Goal: Transaction & Acquisition: Purchase product/service

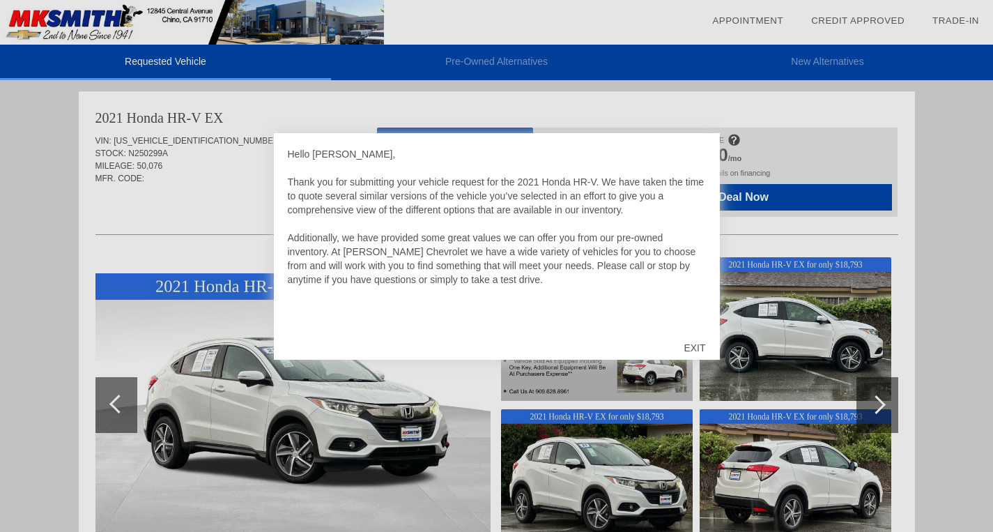
click at [694, 342] on div "EXIT" at bounding box center [694, 348] width 49 height 42
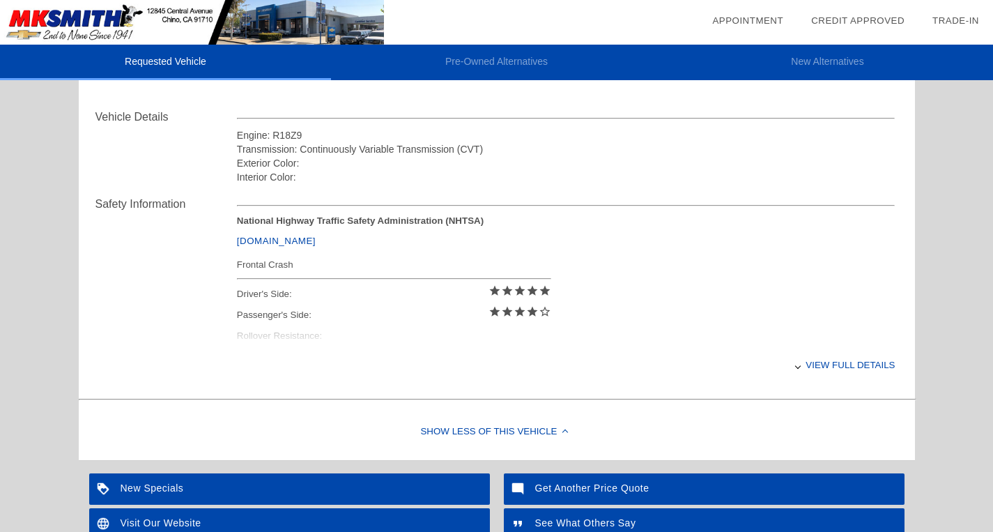
scroll to position [596, 0]
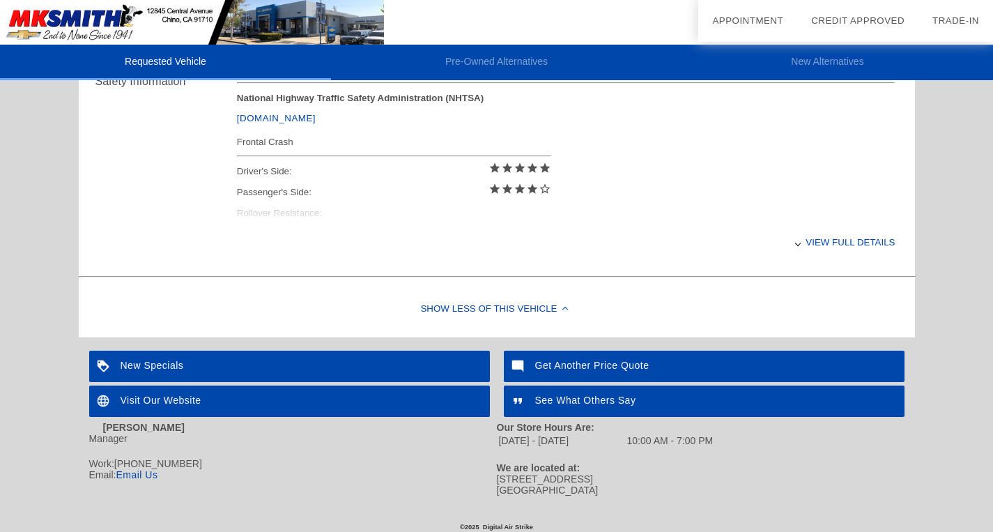
click at [829, 243] on div "View full details" at bounding box center [566, 242] width 659 height 34
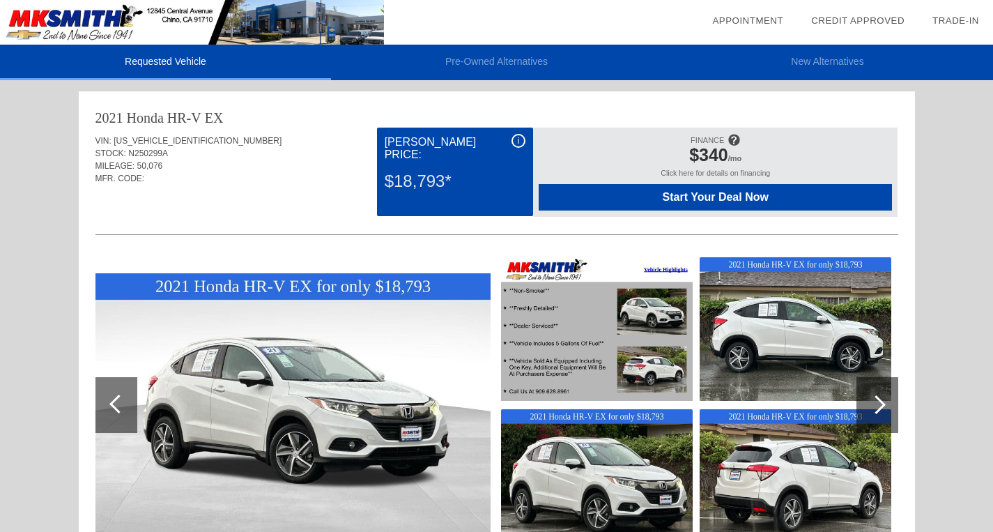
click at [606, 371] on img at bounding box center [597, 329] width 192 height 144
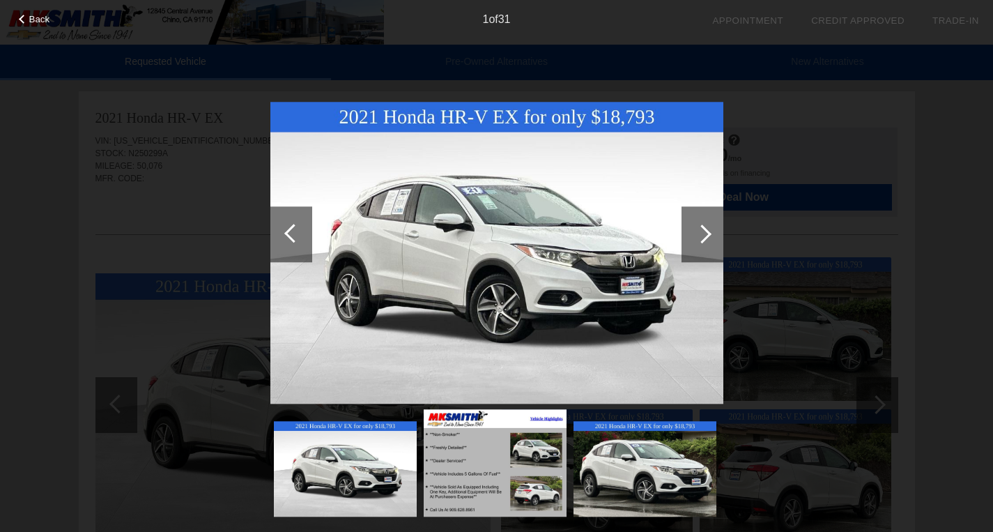
click at [705, 237] on div at bounding box center [702, 233] width 19 height 19
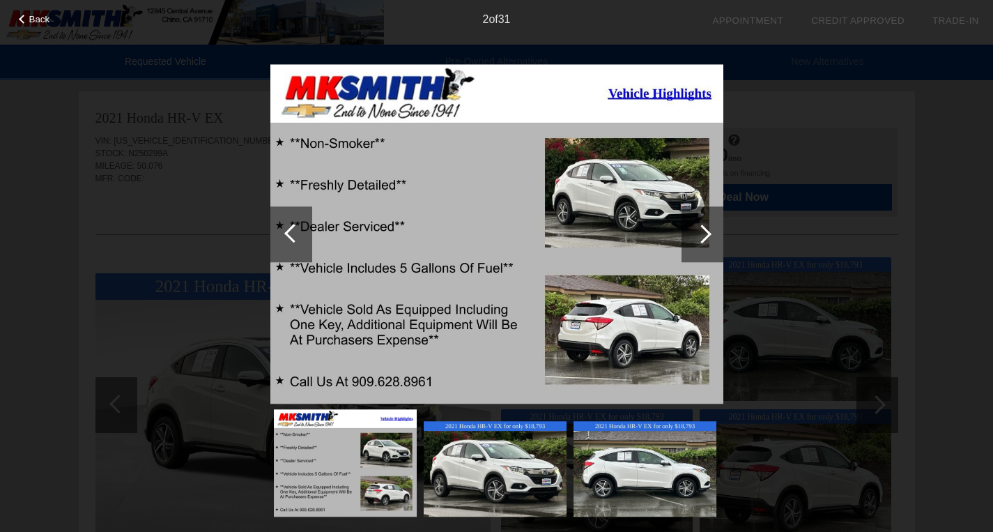
click at [705, 237] on div at bounding box center [702, 233] width 19 height 19
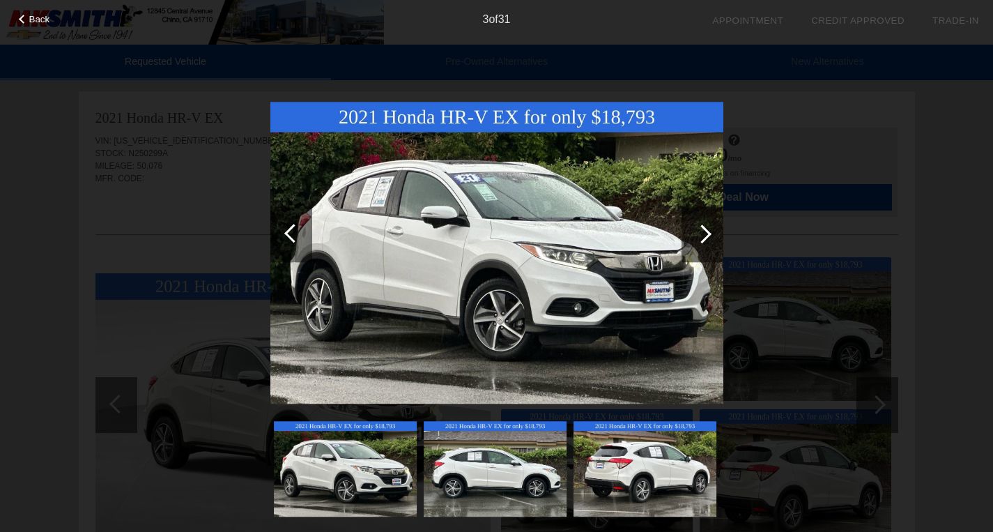
click at [705, 237] on div at bounding box center [702, 233] width 19 height 19
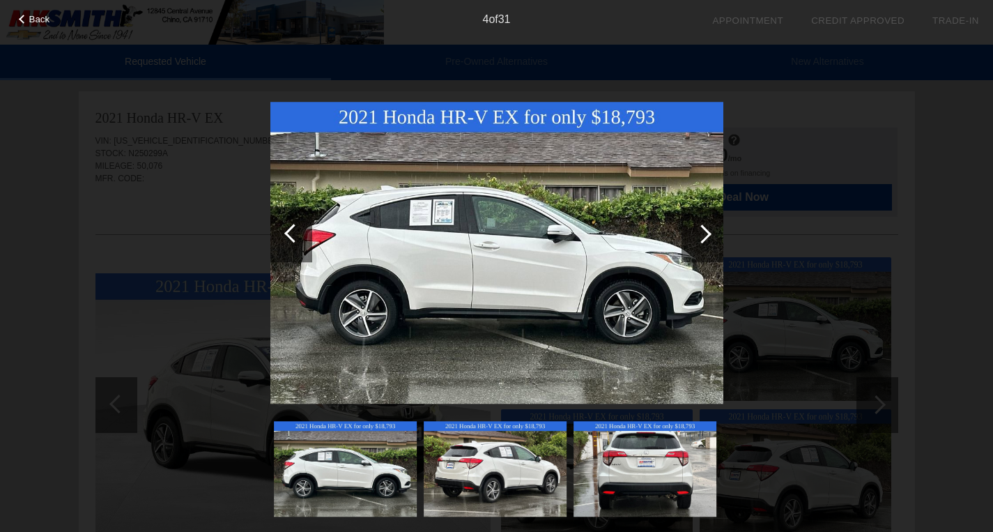
click at [705, 237] on div at bounding box center [702, 233] width 19 height 19
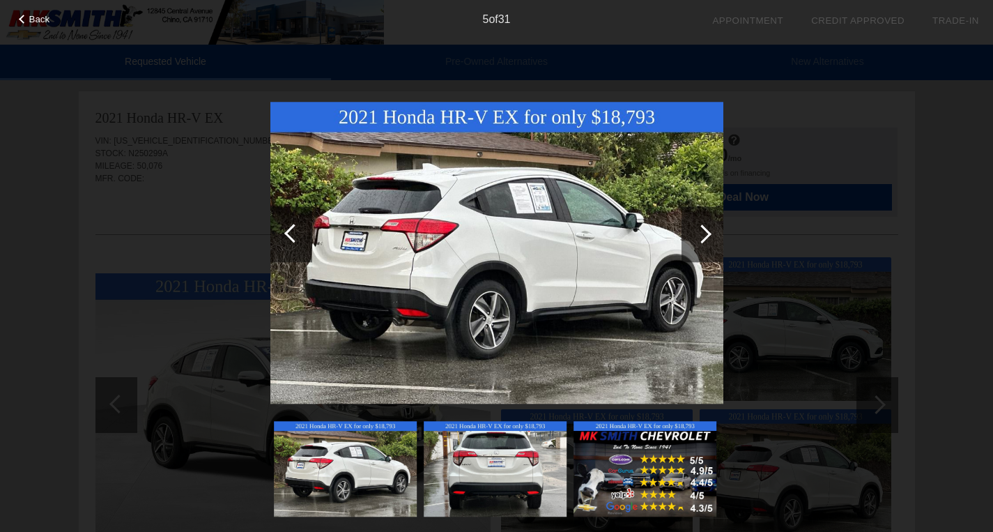
click at [705, 237] on div at bounding box center [702, 233] width 19 height 19
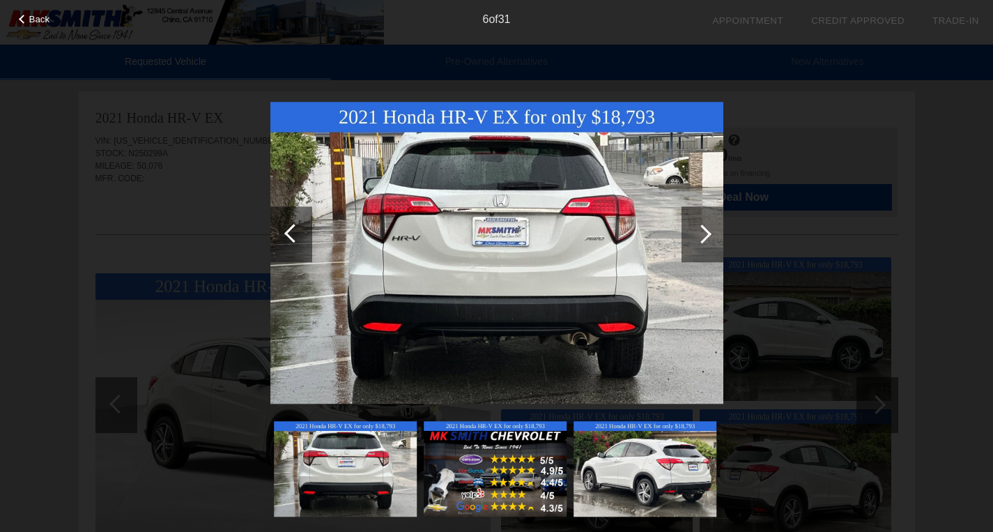
click at [705, 237] on div at bounding box center [702, 233] width 19 height 19
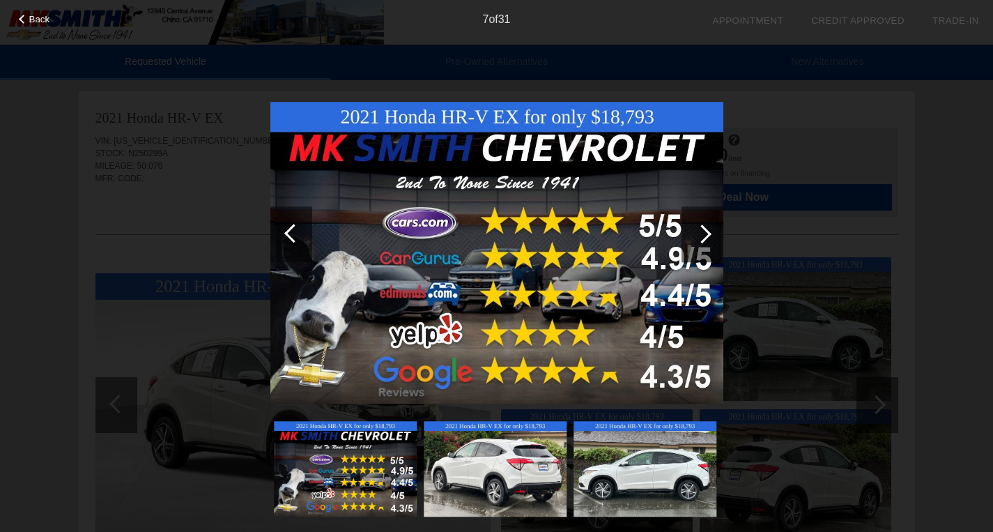
click at [705, 237] on div at bounding box center [702, 233] width 19 height 19
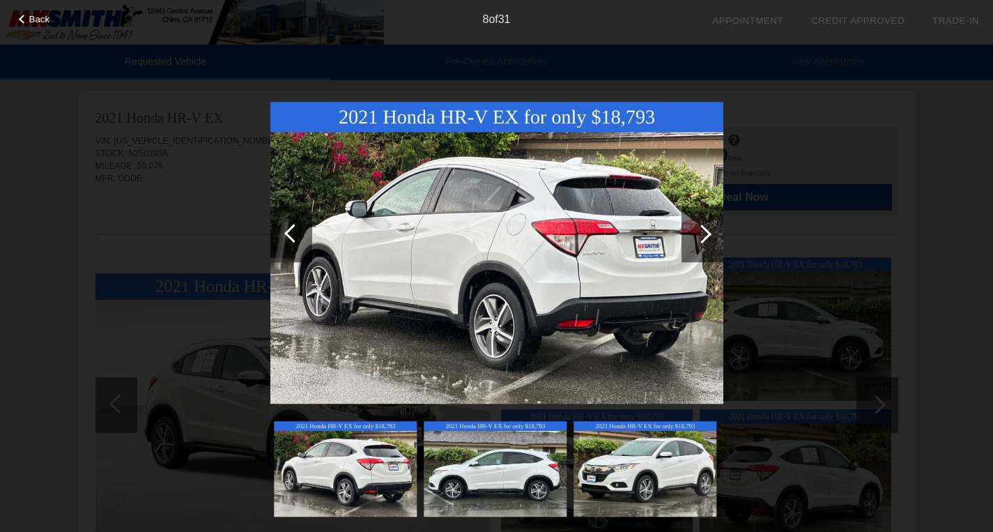
click at [705, 237] on div at bounding box center [702, 233] width 19 height 19
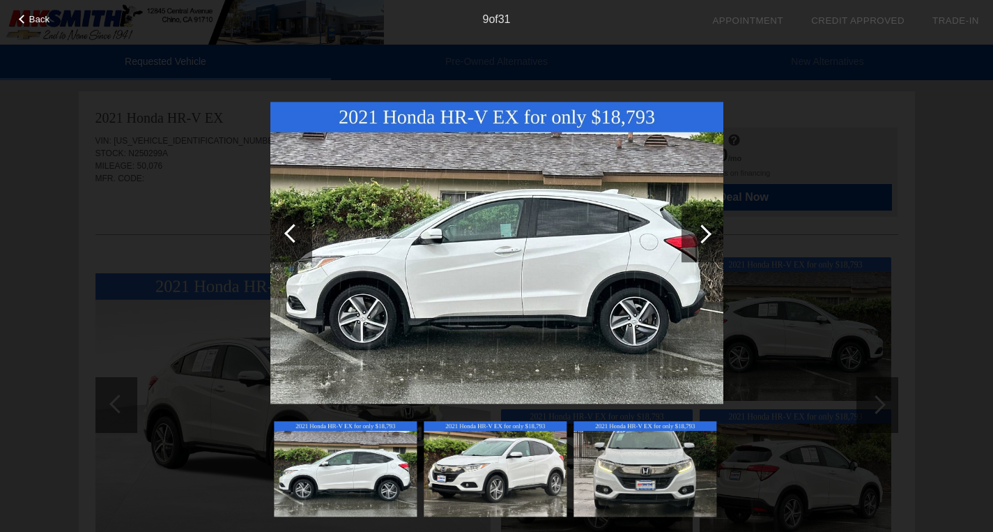
click at [705, 237] on div at bounding box center [702, 233] width 19 height 19
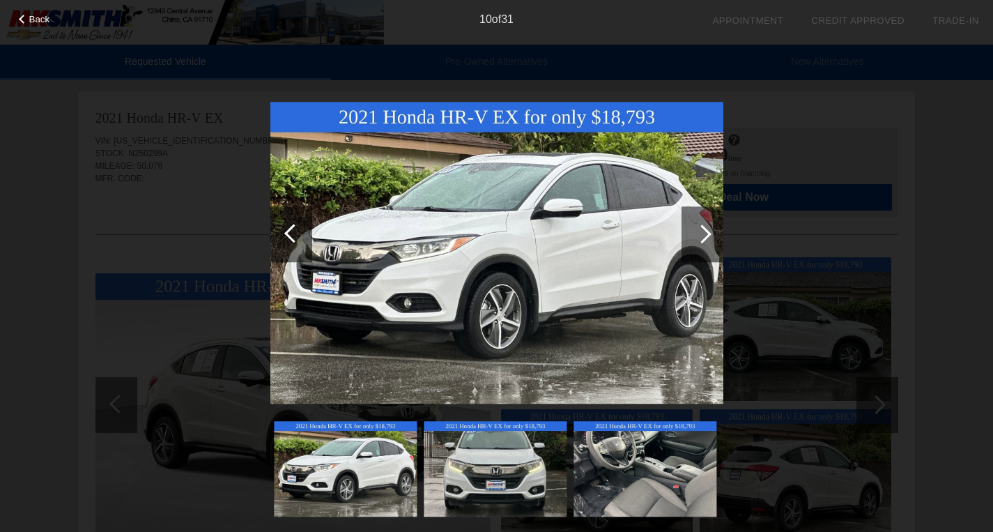
click at [705, 237] on div at bounding box center [702, 233] width 19 height 19
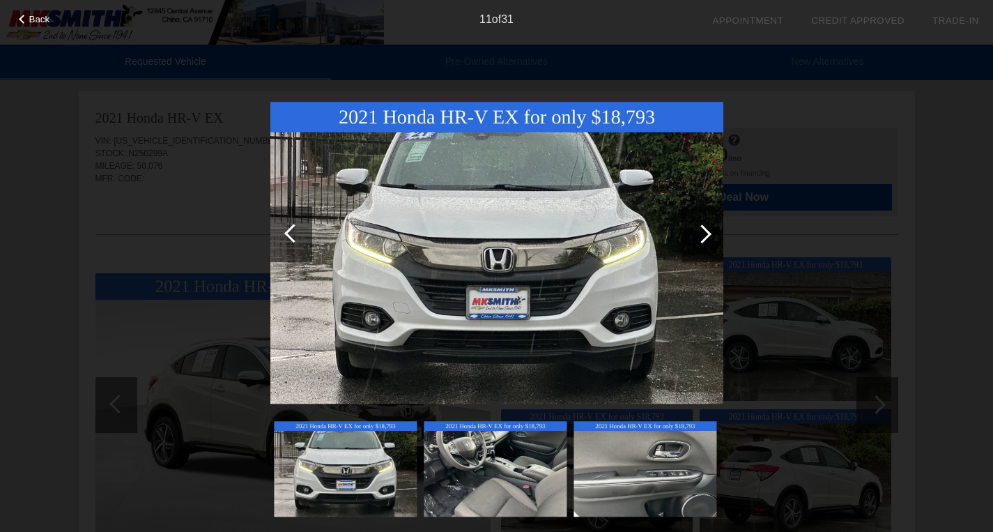
click at [705, 237] on div at bounding box center [702, 233] width 19 height 19
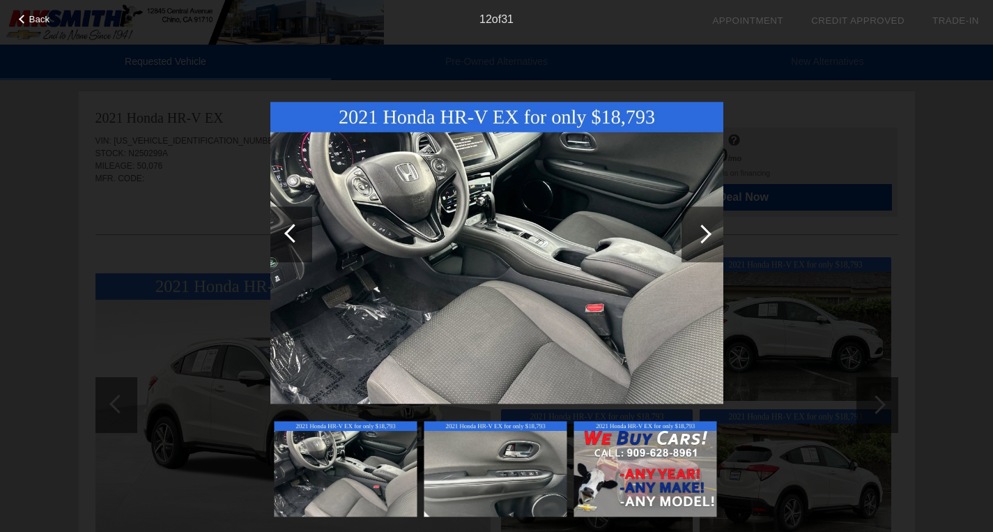
click at [705, 237] on div at bounding box center [702, 233] width 19 height 19
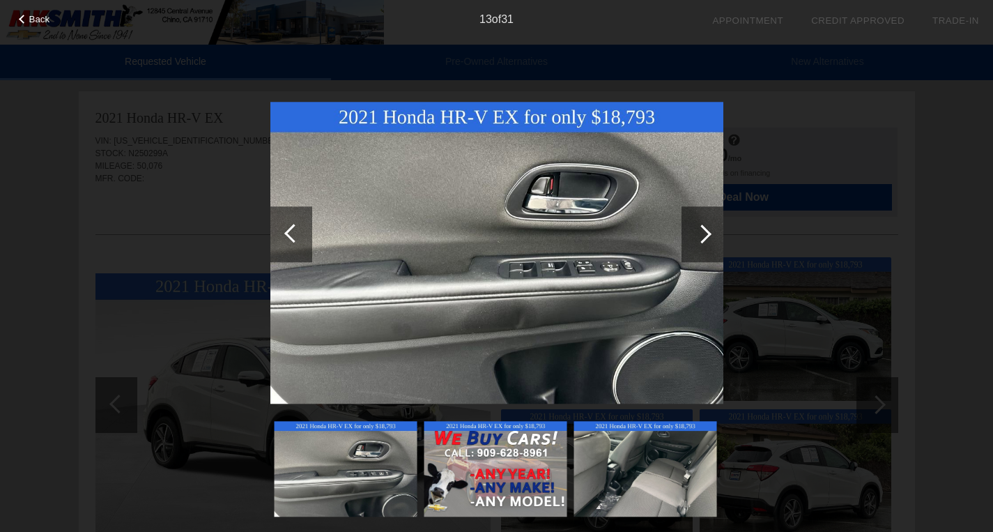
click at [705, 237] on div at bounding box center [702, 233] width 19 height 19
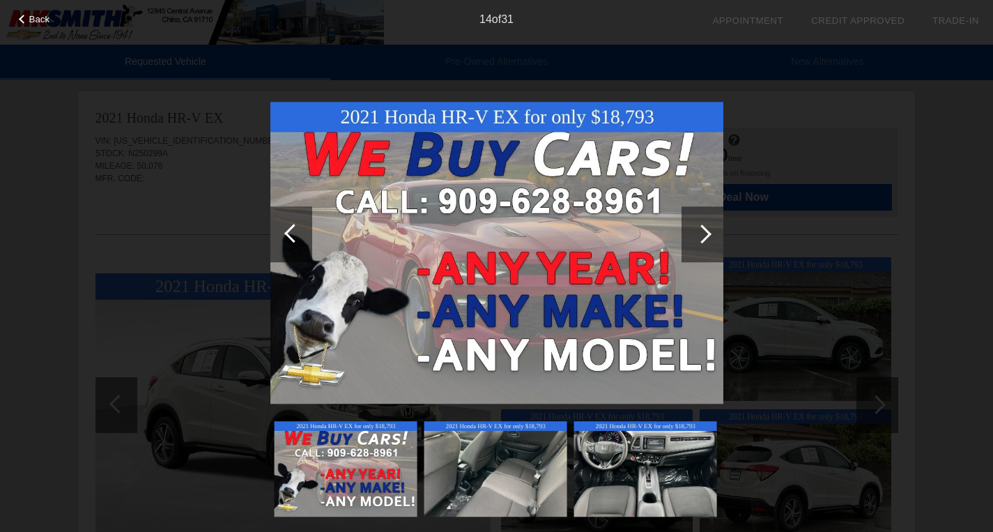
click at [705, 237] on div at bounding box center [702, 233] width 19 height 19
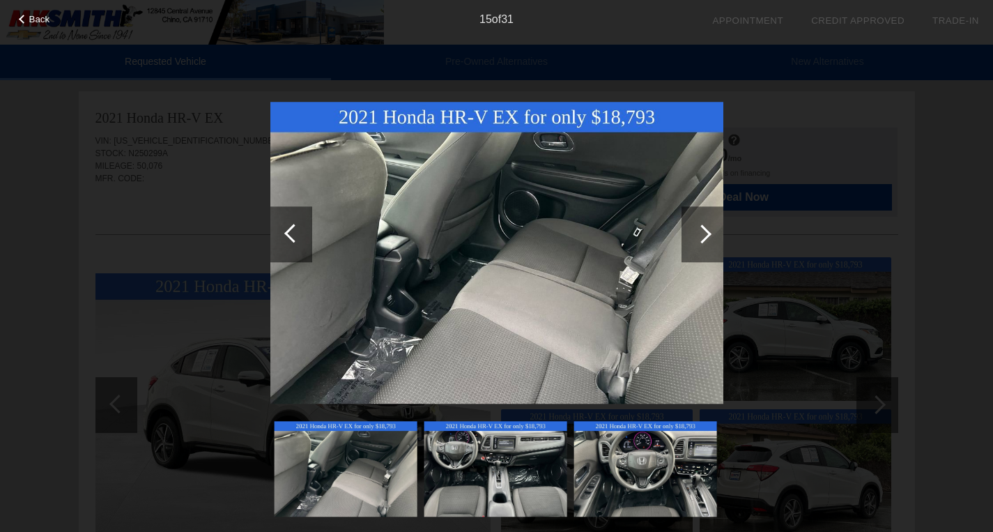
click at [705, 237] on div at bounding box center [702, 233] width 19 height 19
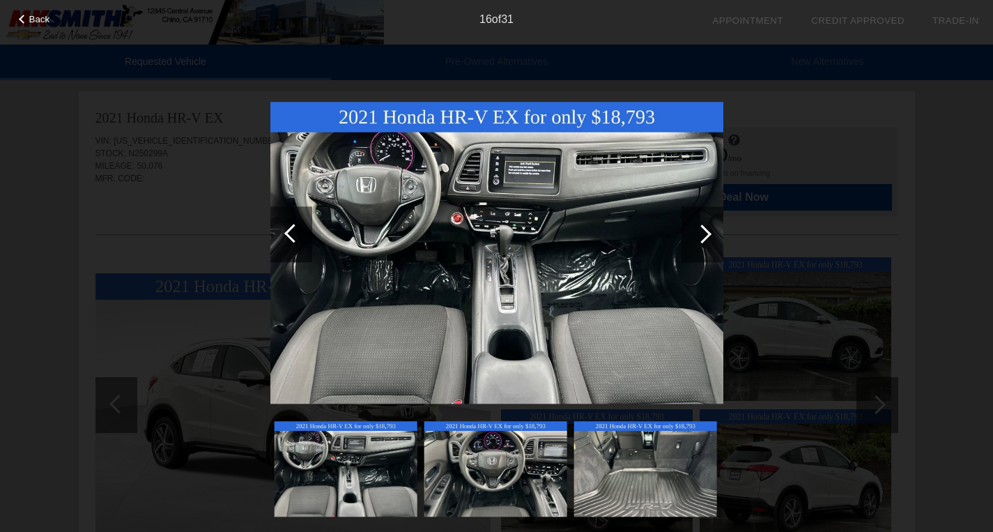
click at [705, 237] on div at bounding box center [702, 233] width 19 height 19
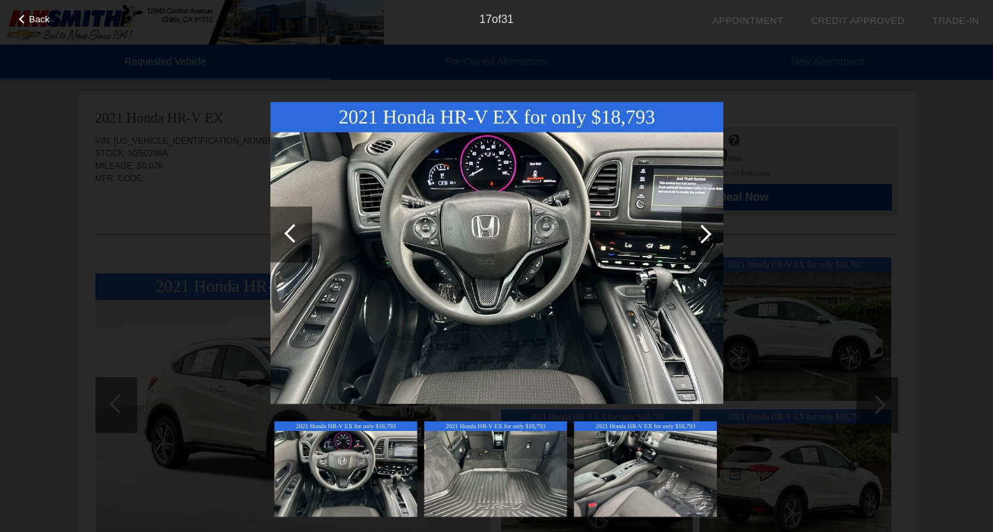
click at [705, 237] on div at bounding box center [702, 233] width 19 height 19
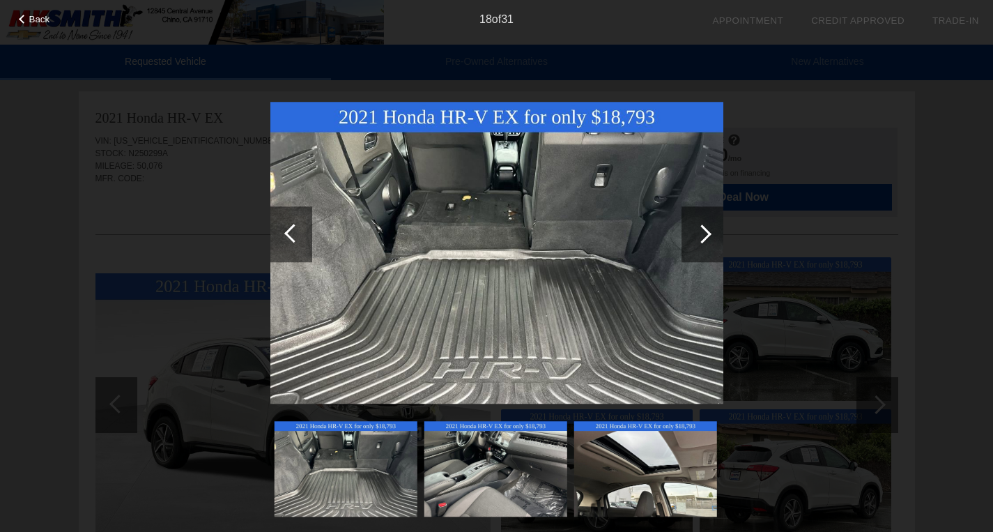
click at [705, 237] on div at bounding box center [702, 233] width 19 height 19
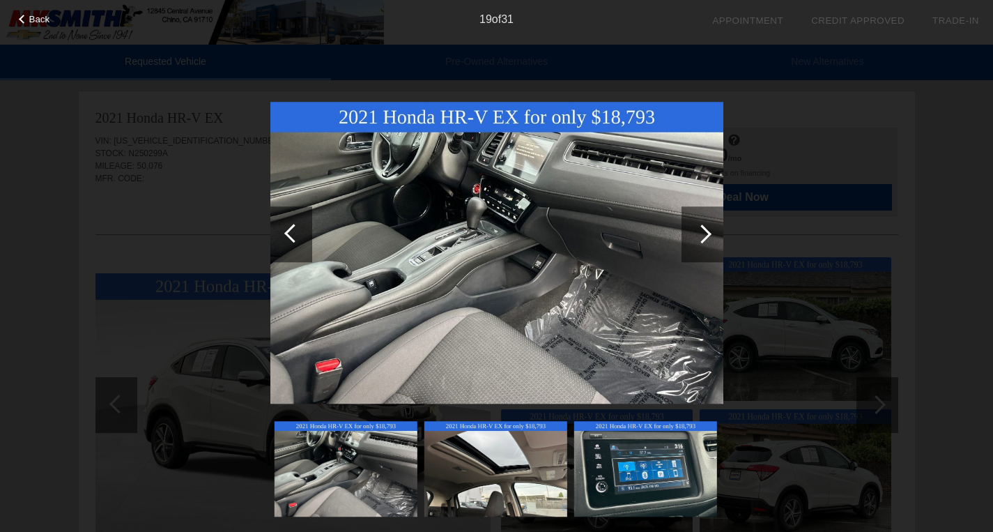
click at [705, 237] on div at bounding box center [702, 233] width 19 height 19
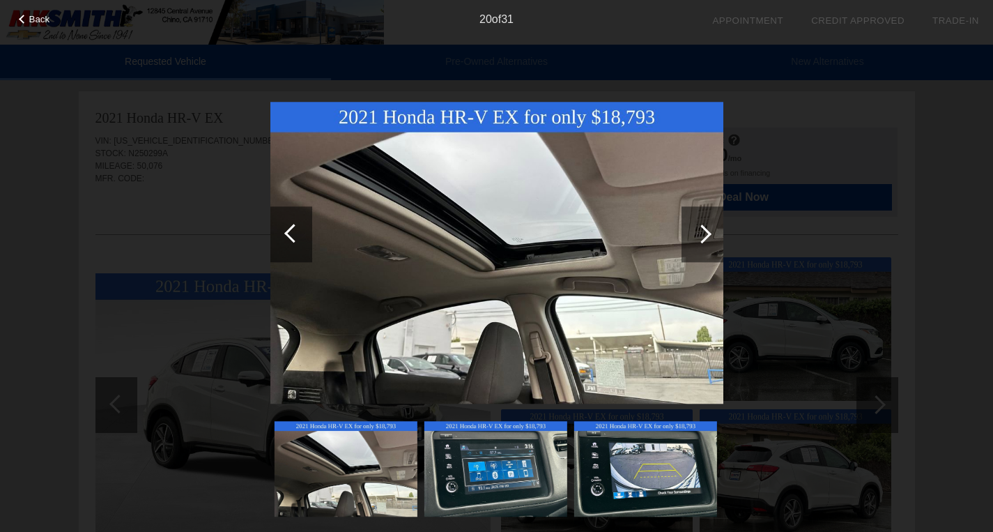
click at [705, 237] on div at bounding box center [702, 233] width 19 height 19
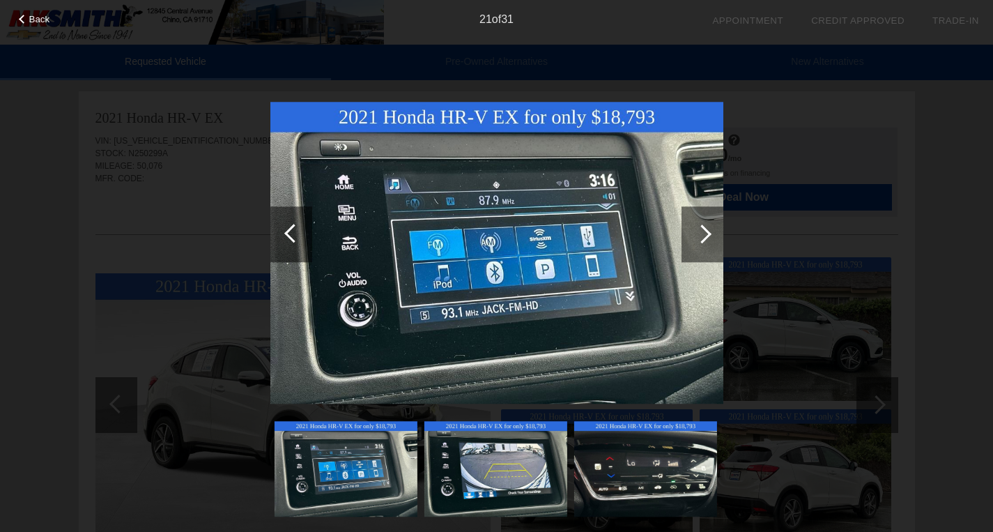
click at [705, 237] on div at bounding box center [702, 233] width 19 height 19
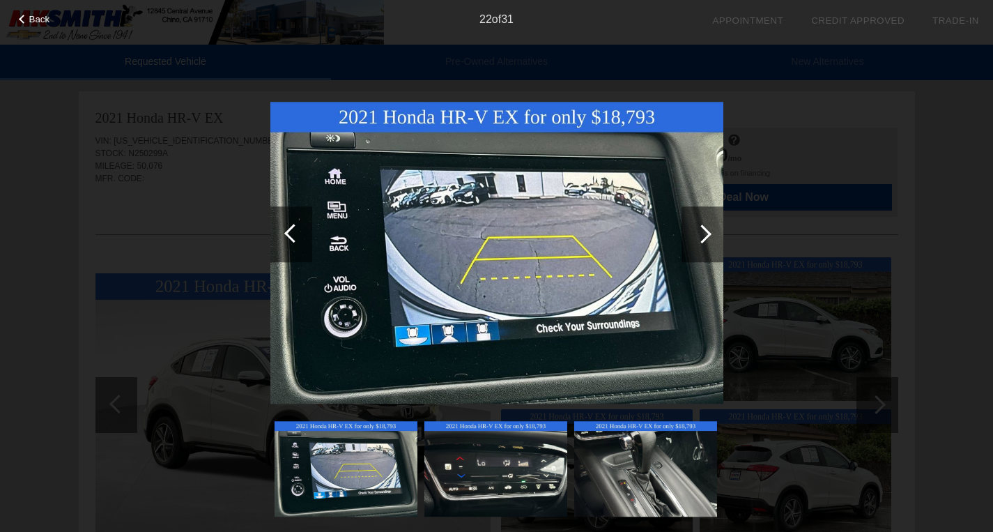
click at [702, 250] on div at bounding box center [703, 234] width 42 height 56
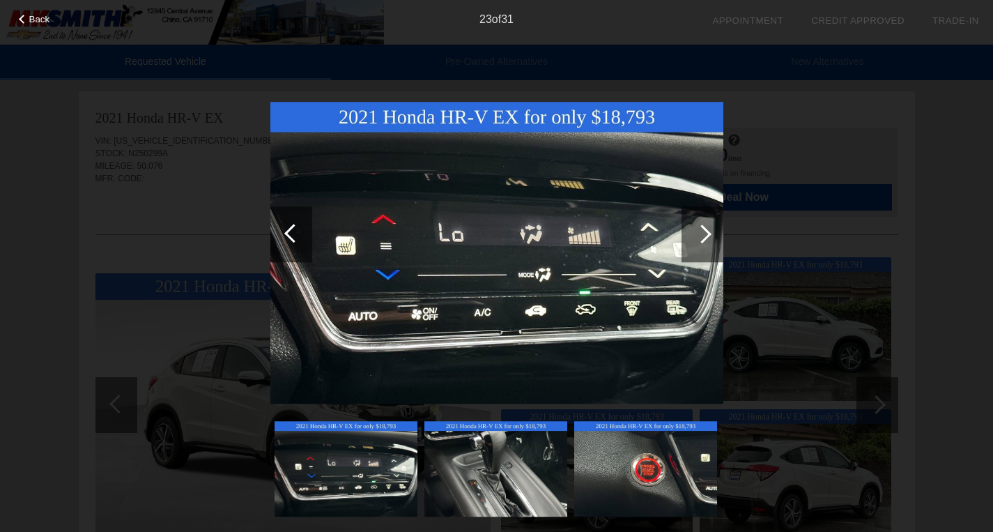
click at [702, 250] on div at bounding box center [703, 234] width 42 height 56
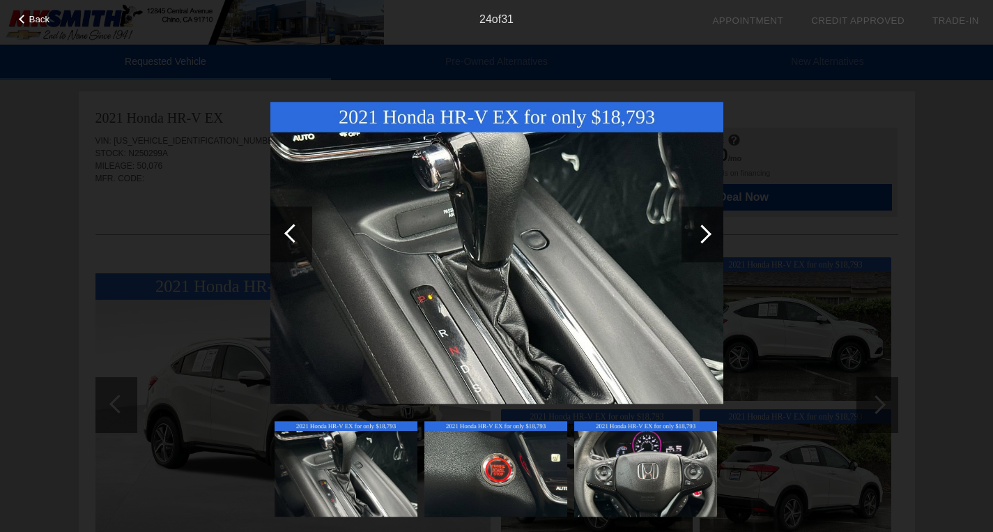
click at [702, 250] on div at bounding box center [703, 234] width 42 height 56
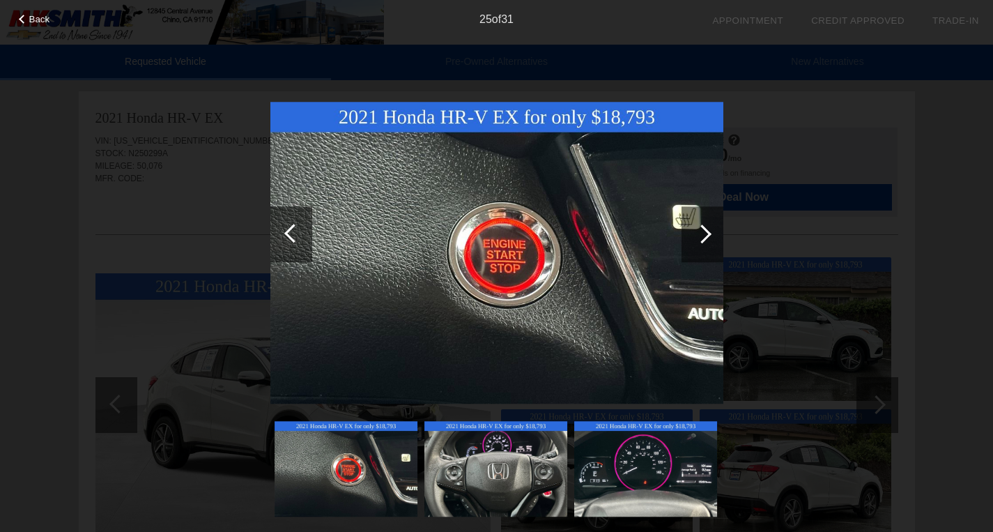
click at [702, 250] on div at bounding box center [703, 234] width 42 height 56
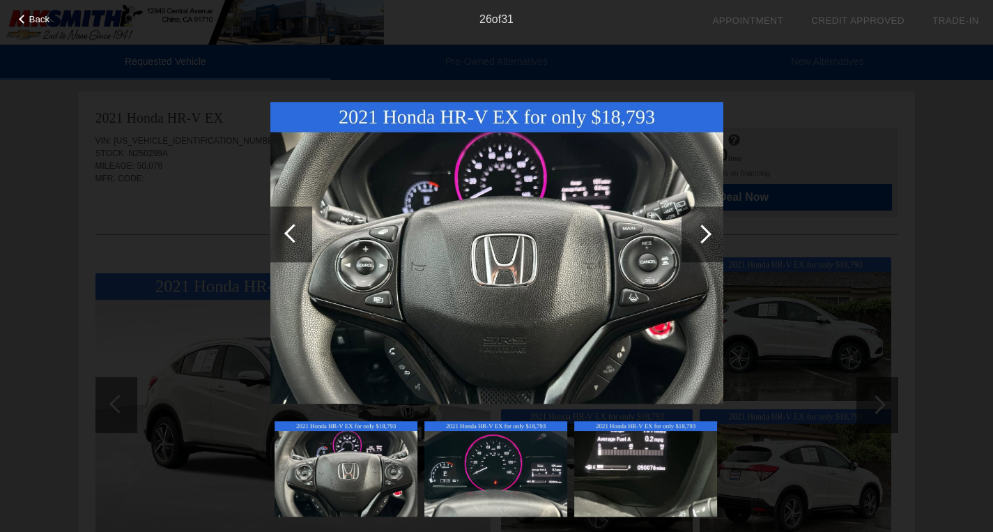
click at [702, 250] on div at bounding box center [703, 234] width 42 height 56
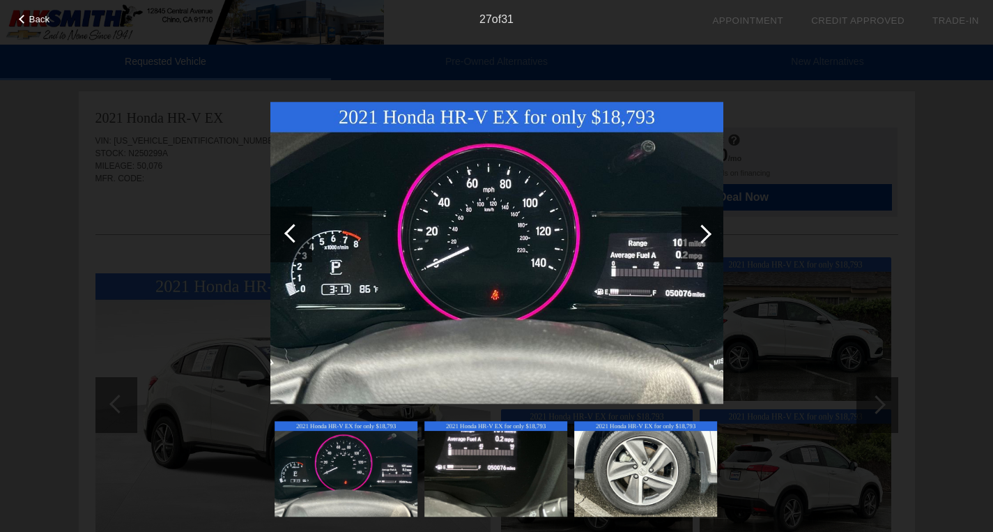
click at [702, 250] on div at bounding box center [703, 234] width 42 height 56
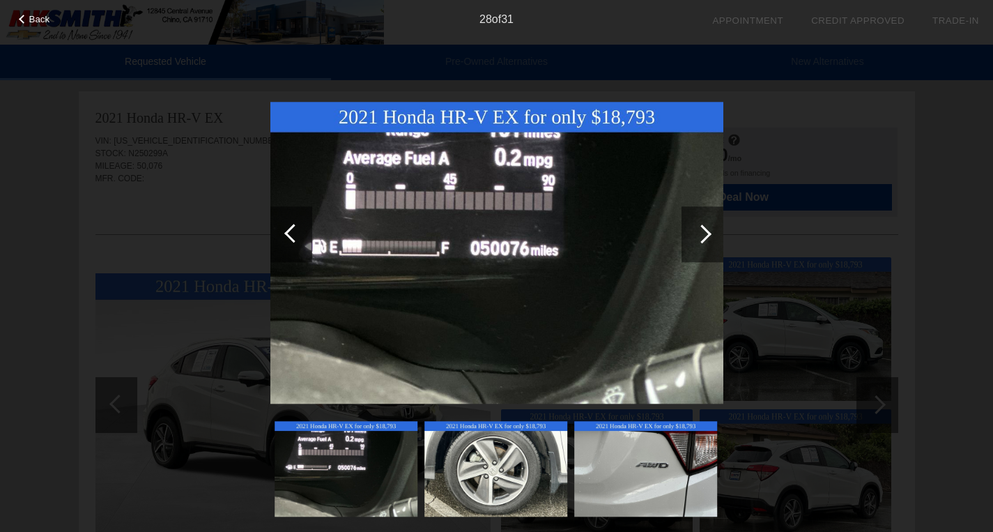
click at [702, 250] on div at bounding box center [703, 234] width 42 height 56
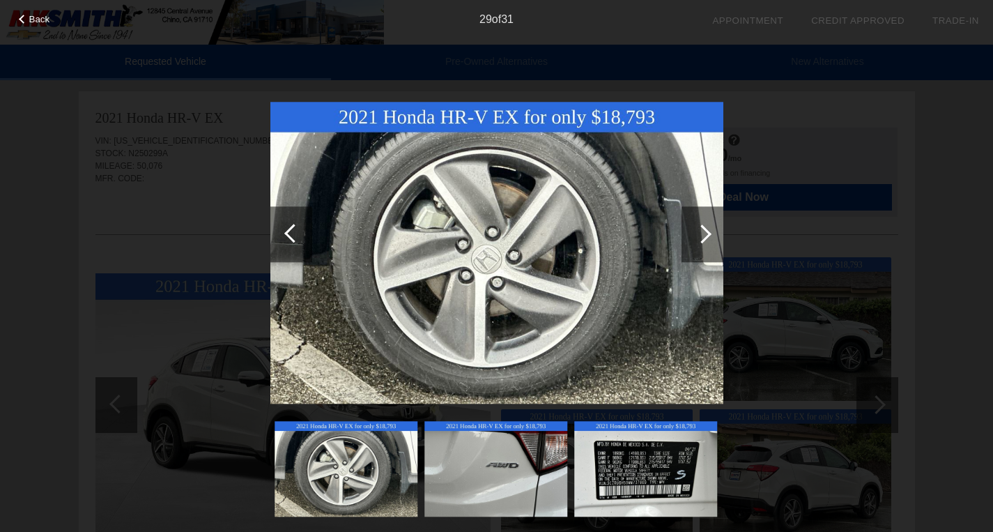
click at [702, 250] on div at bounding box center [703, 234] width 42 height 56
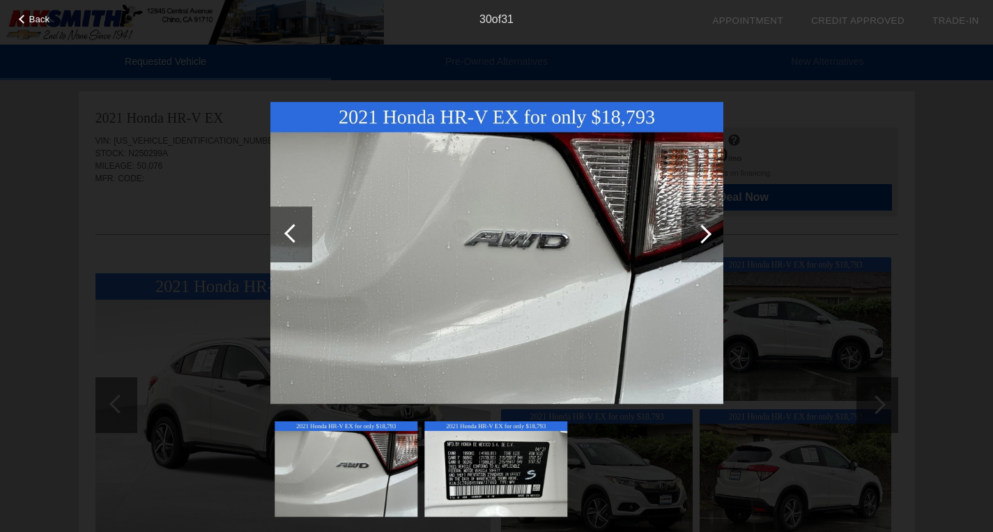
click at [702, 250] on div at bounding box center [703, 234] width 42 height 56
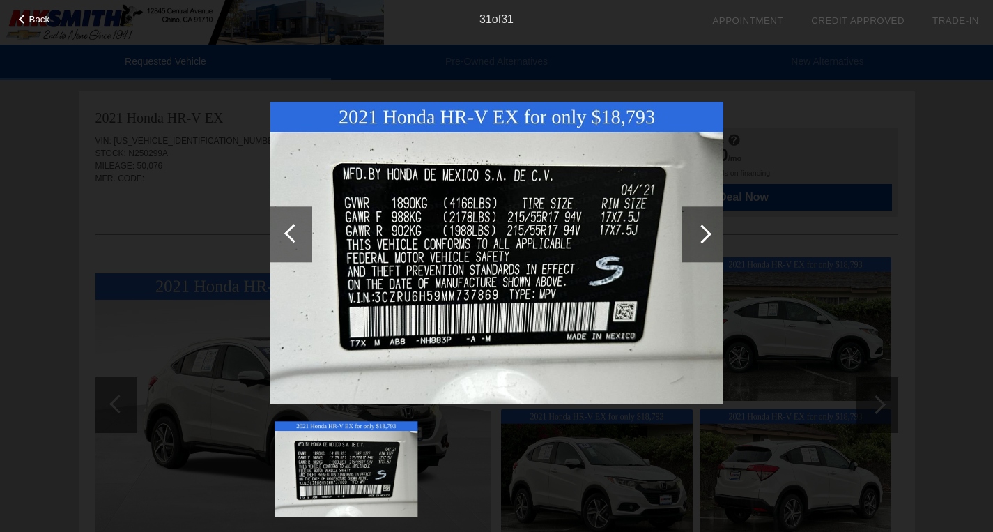
click at [702, 250] on div at bounding box center [703, 234] width 42 height 56
click at [797, 189] on div "Back 31 of 31" at bounding box center [496, 266] width 993 height 532
click at [51, 22] on div "31 of 31" at bounding box center [496, 14] width 993 height 28
click at [29, 19] on div "Back" at bounding box center [35, 17] width 70 height 7
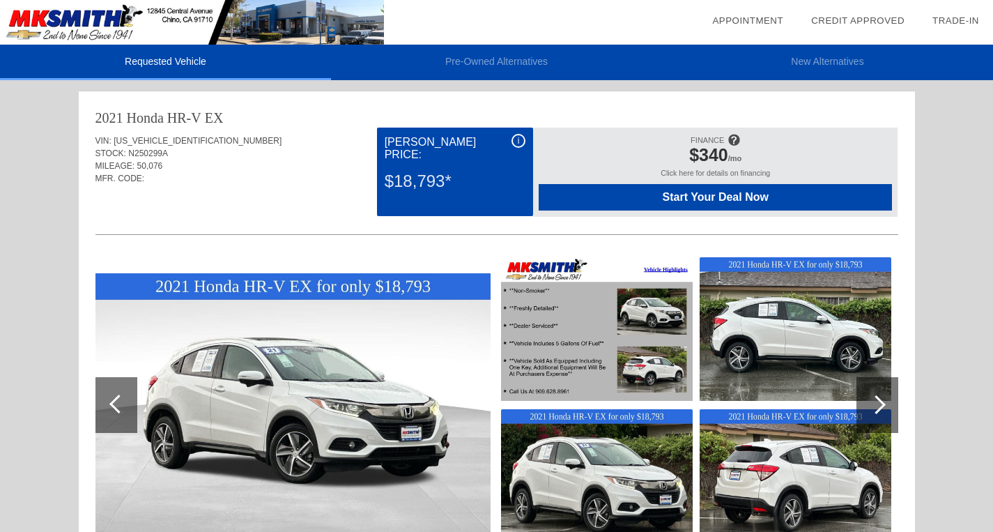
click at [590, 203] on span "Start Your Deal Now" at bounding box center [715, 197] width 318 height 13
drag, startPoint x: 94, startPoint y: 115, endPoint x: 234, endPoint y: 124, distance: 140.4
click at [234, 124] on div "2021 Honda HR-V EX VIN: 3CZRU6H59MM737869 STOCK: N250299A MILEAGE: 50,076 MFR. …" at bounding box center [497, 479] width 836 height 776
copy div "2021 Honda HR-V EX"
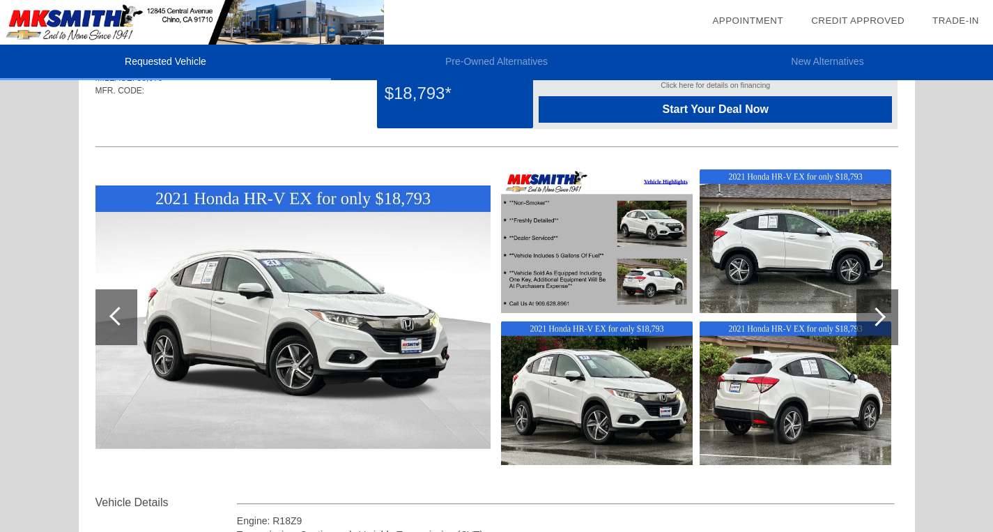
scroll to position [100, 0]
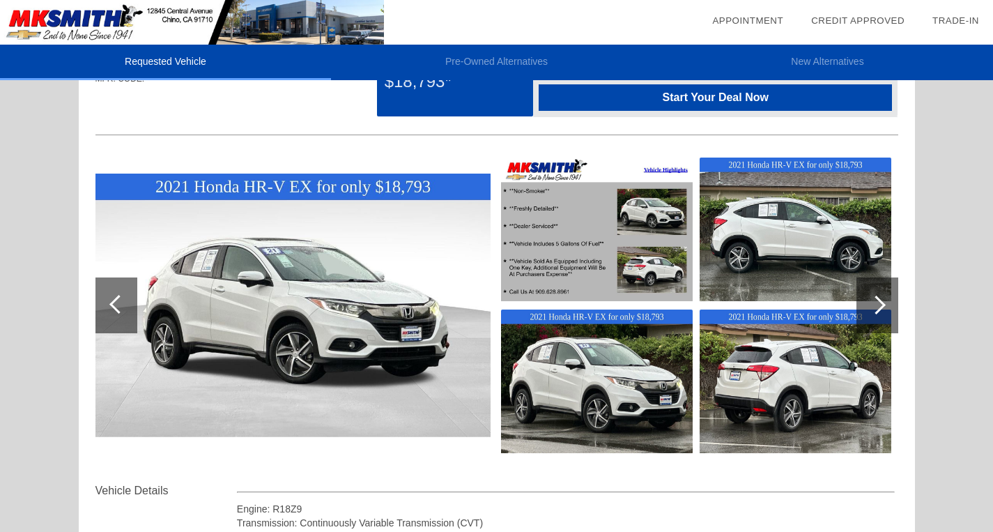
click at [951, 214] on div "Requested Vehicle Pre-Owned Alternatives New Alternatives date_range Appointmen…" at bounding box center [496, 452] width 993 height 1105
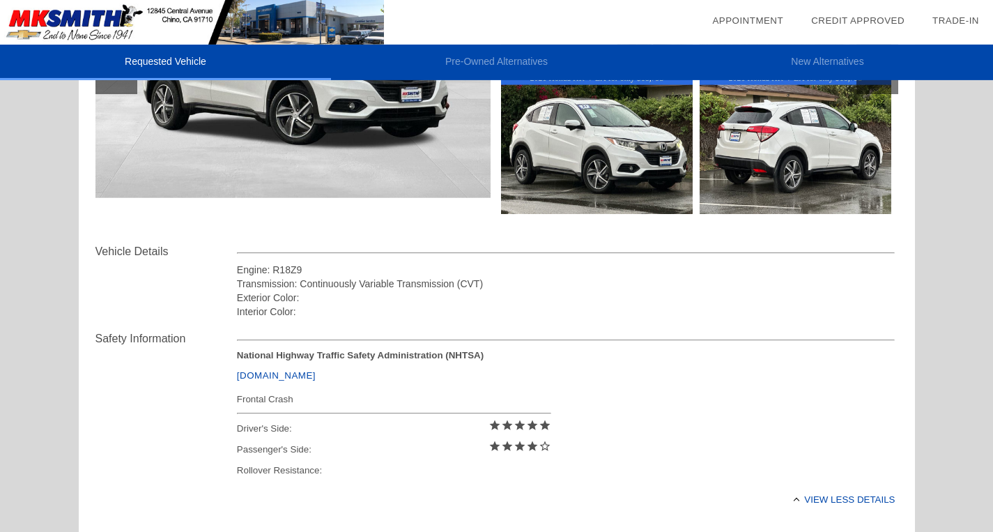
scroll to position [217, 0]
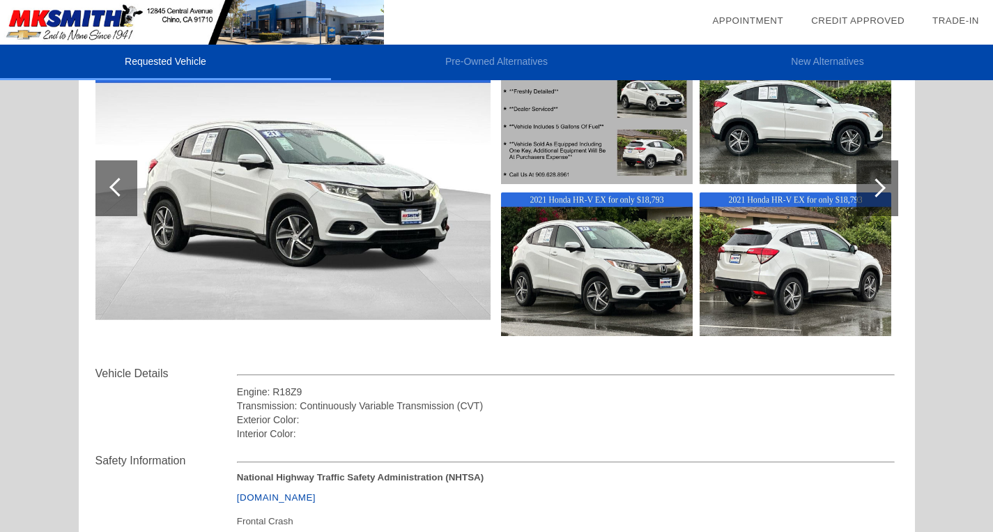
click at [127, 382] on div "Vehicle Details Engine: R18Z9 Transmission: Continuously Variable Transmission …" at bounding box center [496, 402] width 803 height 75
click at [254, 402] on div "Transmission: Continuously Variable Transmission (CVT)" at bounding box center [566, 406] width 659 height 14
click at [322, 422] on div "Exterior Color:" at bounding box center [566, 420] width 659 height 14
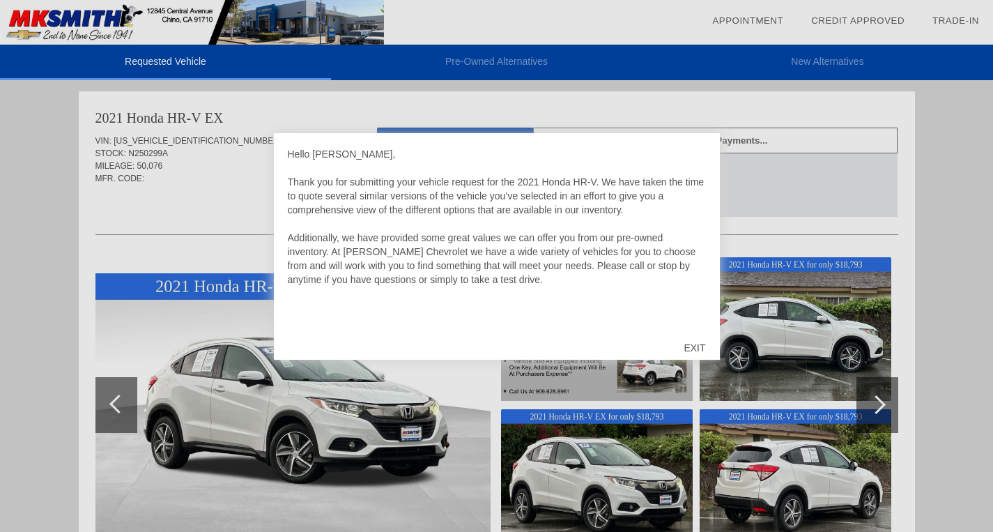
click at [693, 343] on div "EXIT" at bounding box center [694, 348] width 49 height 42
